Goal: Information Seeking & Learning: Find specific fact

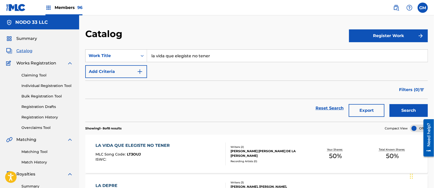
click at [69, 6] on span "Members 96" at bounding box center [69, 8] width 28 height 6
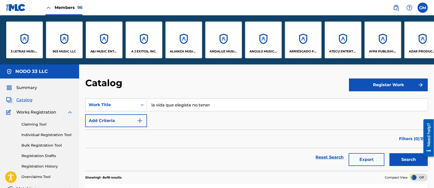
click at [74, 48] on div "503 MUSIC LLC" at bounding box center [64, 39] width 37 height 37
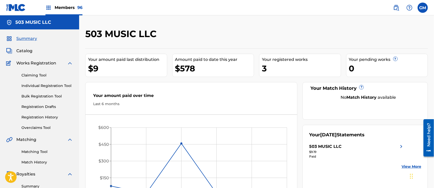
click at [73, 6] on span "Members 96" at bounding box center [69, 8] width 28 height 6
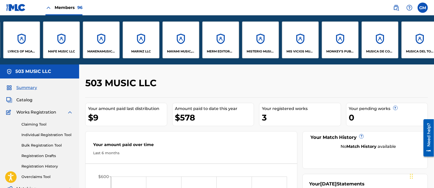
scroll to position [0, 2354]
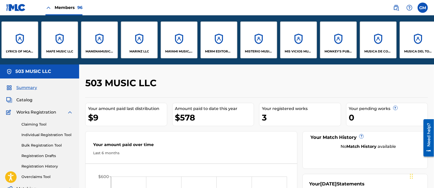
click at [256, 47] on div "MISTERIO MUSIC, LLC" at bounding box center [258, 39] width 37 height 37
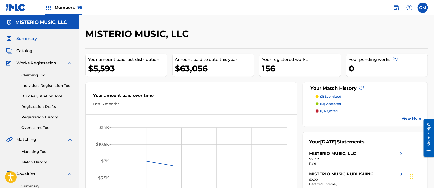
click at [27, 50] on span "Catalog" at bounding box center [24, 51] width 16 height 6
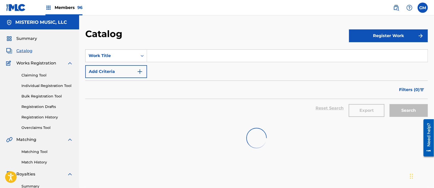
click at [186, 56] on input "Search Form" at bounding box center [287, 56] width 280 height 12
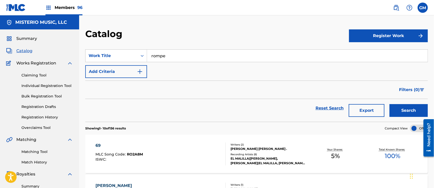
type input "rompe"
click at [46, 115] on link "Registration History" at bounding box center [47, 116] width 52 height 5
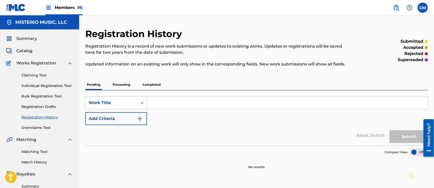
click at [127, 83] on p "Processing" at bounding box center [121, 84] width 21 height 11
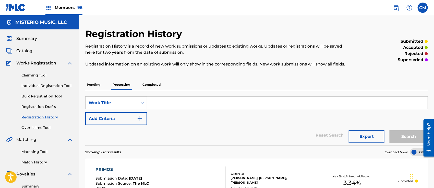
scroll to position [79, 0]
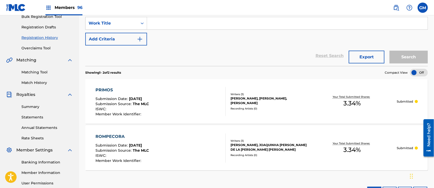
click at [74, 6] on span "Members 96" at bounding box center [69, 8] width 28 height 6
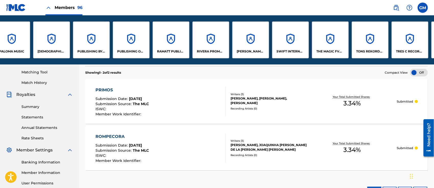
scroll to position [0, 3045]
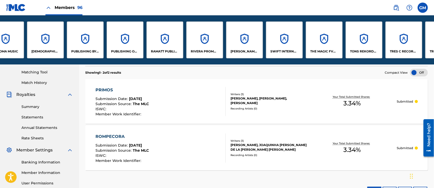
click at [325, 40] on div "THE MAGIC FVC LLC" at bounding box center [324, 39] width 37 height 37
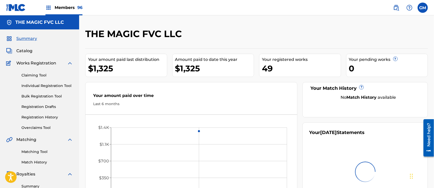
click at [22, 48] on span "Catalog" at bounding box center [24, 51] width 16 height 6
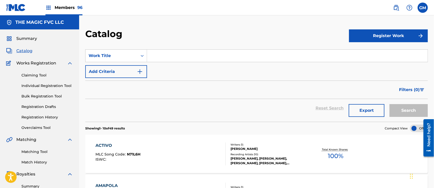
click at [174, 56] on input "Search Form" at bounding box center [287, 56] width 280 height 12
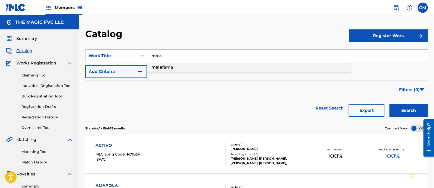
click at [165, 68] on span "fama" at bounding box center [167, 67] width 11 height 5
type input "[PERSON_NAME]"
click at [400, 108] on button "Search" at bounding box center [408, 110] width 38 height 13
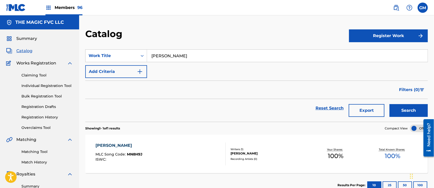
click at [175, 149] on div "[PERSON_NAME] MLC Song Code : MN8H9J ISWC :" at bounding box center [160, 153] width 130 height 23
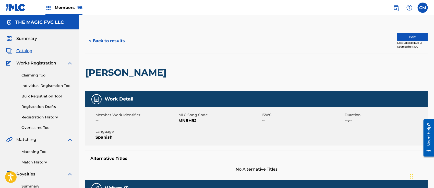
click at [67, 5] on span "Members 96" at bounding box center [69, 8] width 28 height 6
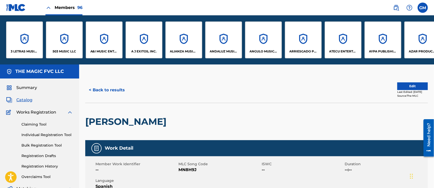
click at [75, 46] on div "503 MUSIC LLC" at bounding box center [64, 39] width 37 height 37
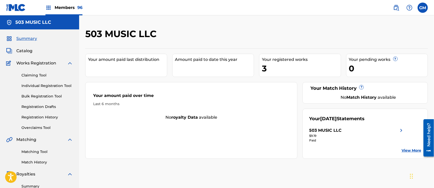
click at [417, 6] on div "GM GM [PERSON_NAME] [PERSON_NAME][EMAIL_ADDRESS][DOMAIN_NAME] Notification Pref…" at bounding box center [408, 8] width 40 height 10
click at [421, 7] on label at bounding box center [423, 8] width 10 height 10
click at [423, 8] on input "GM [PERSON_NAME] [PERSON_NAME][EMAIL_ADDRESS][DOMAIN_NAME] Notification Prefere…" at bounding box center [423, 8] width 0 height 0
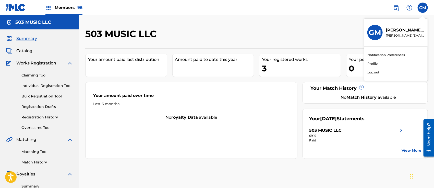
click at [375, 72] on p "Log out" at bounding box center [373, 72] width 12 height 5
click at [423, 8] on input "GM [PERSON_NAME] [PERSON_NAME][EMAIL_ADDRESS][DOMAIN_NAME] Notification Prefere…" at bounding box center [423, 8] width 0 height 0
